Goal: Information Seeking & Learning: Learn about a topic

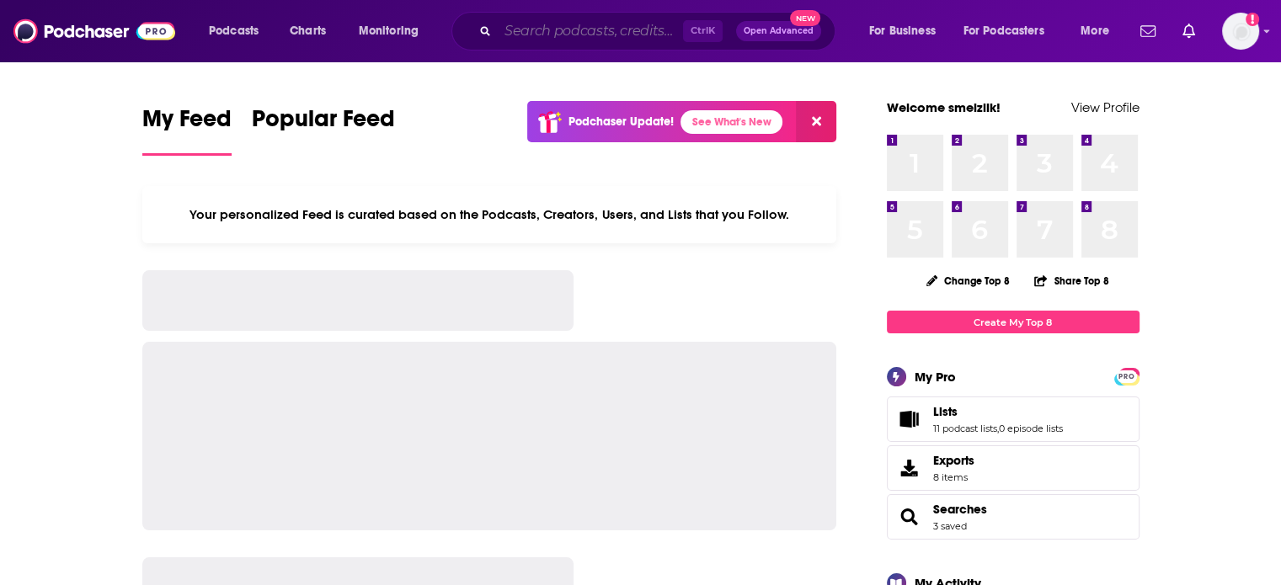
click at [522, 24] on input "Search podcasts, credits, & more..." at bounding box center [590, 31] width 185 height 27
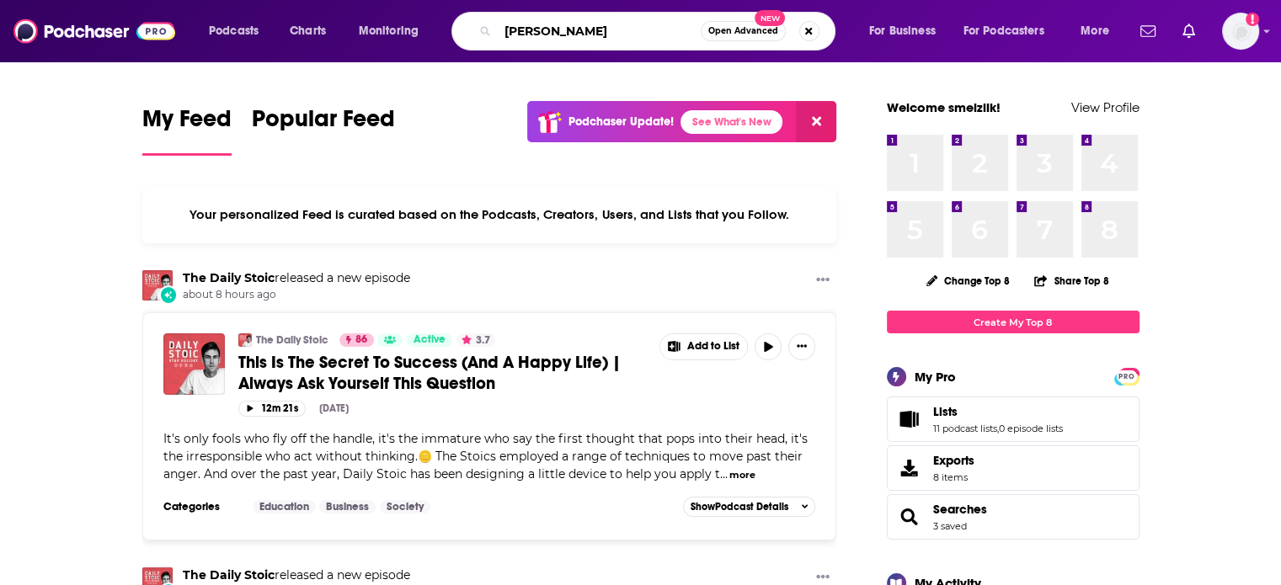
type input "[PERSON_NAME]"
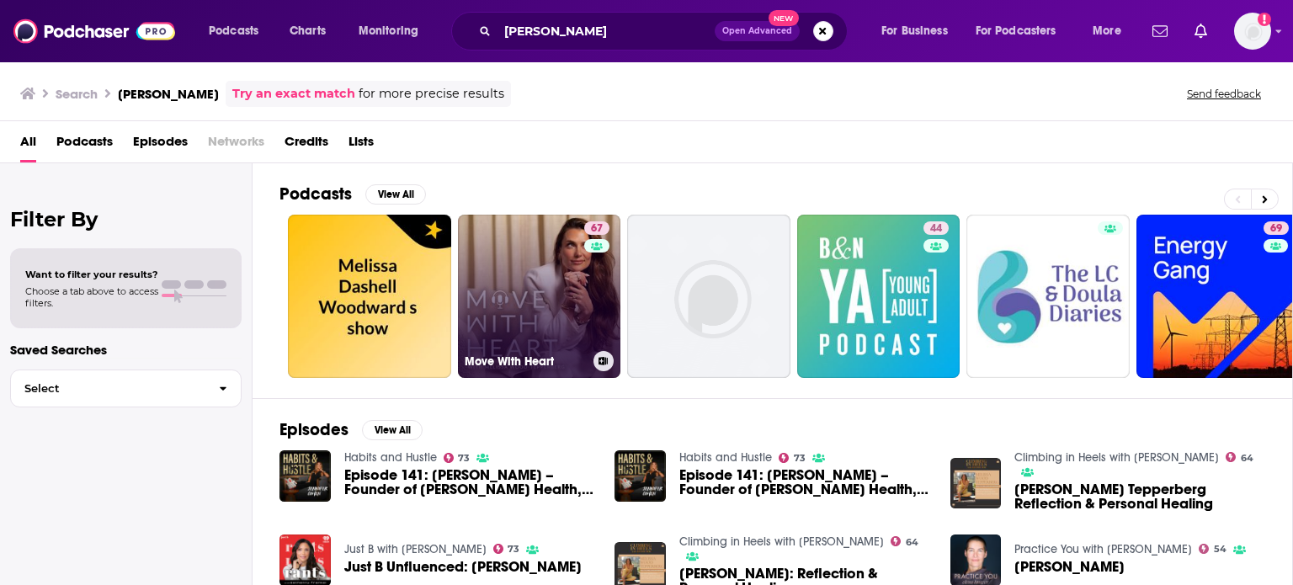
click at [527, 294] on link "67 Move With Heart" at bounding box center [539, 296] width 163 height 163
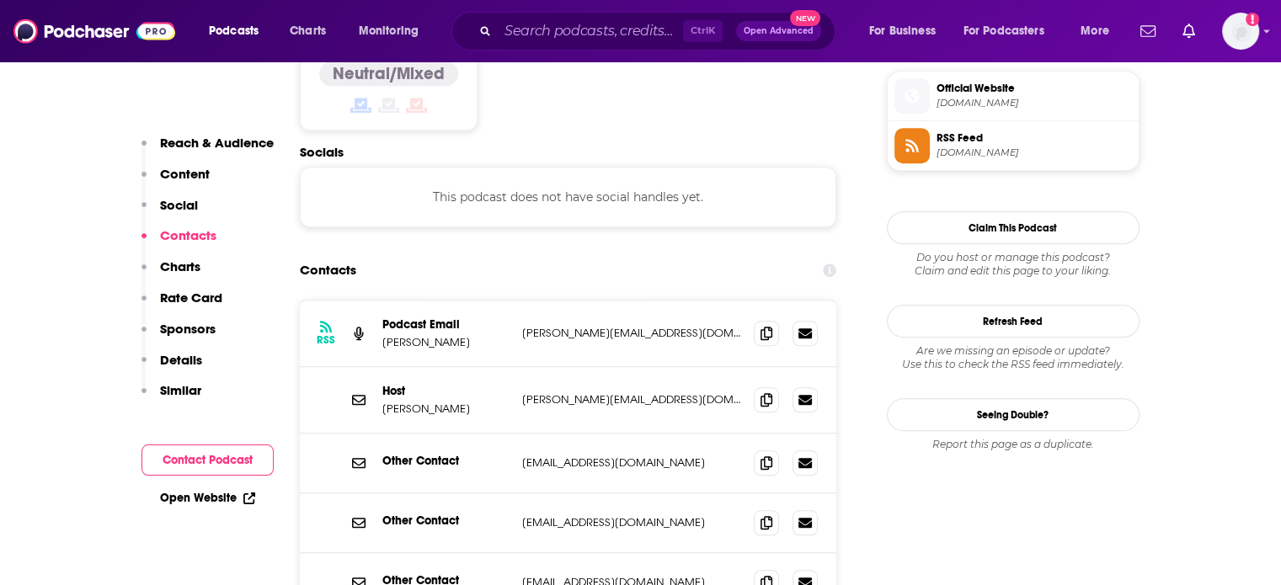
scroll to position [1536, 0]
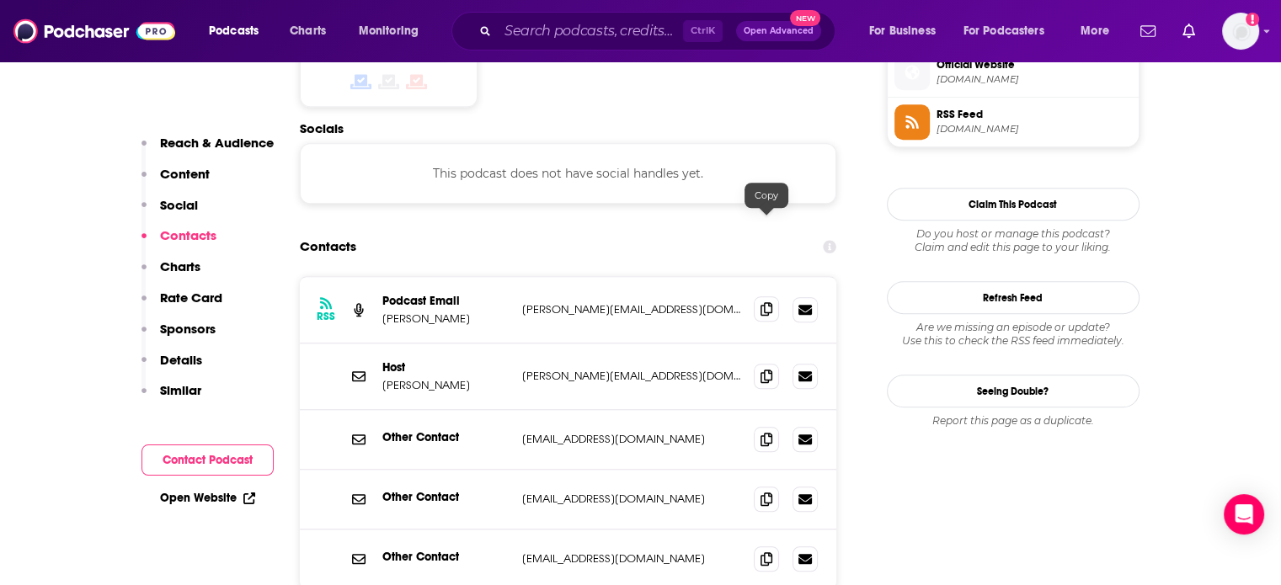
click at [764, 296] on span at bounding box center [766, 308] width 25 height 25
